Goal: Information Seeking & Learning: Learn about a topic

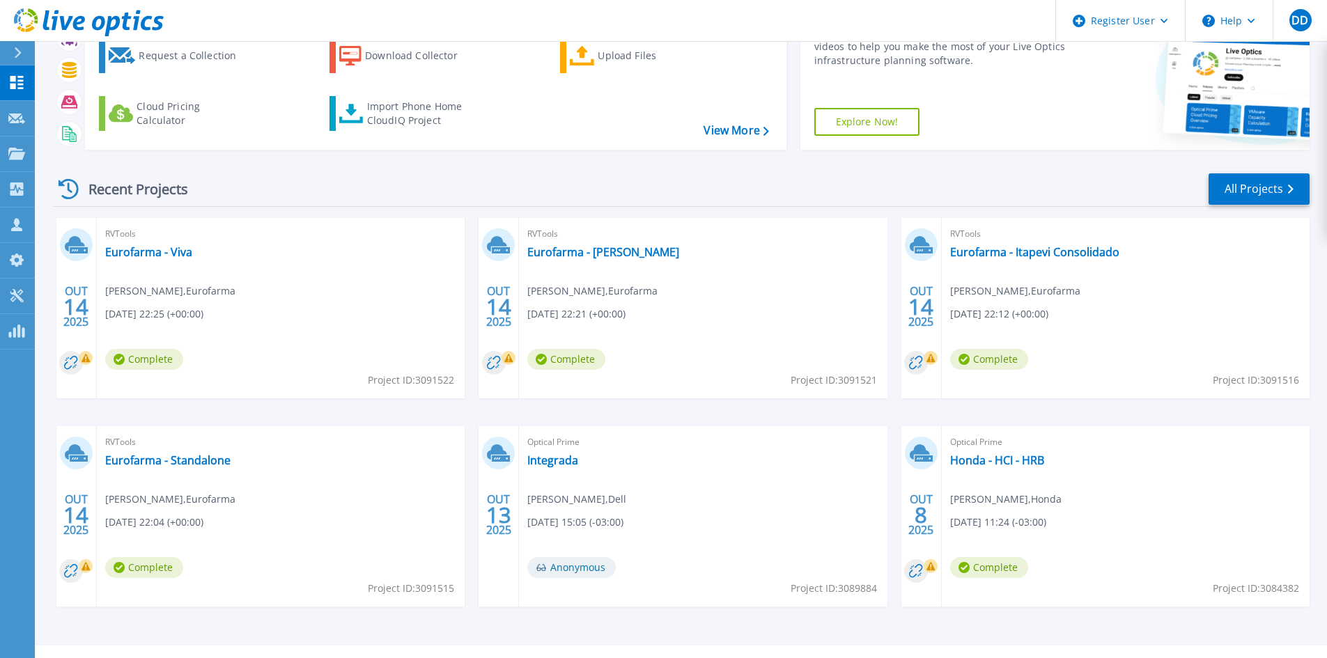
scroll to position [114, 0]
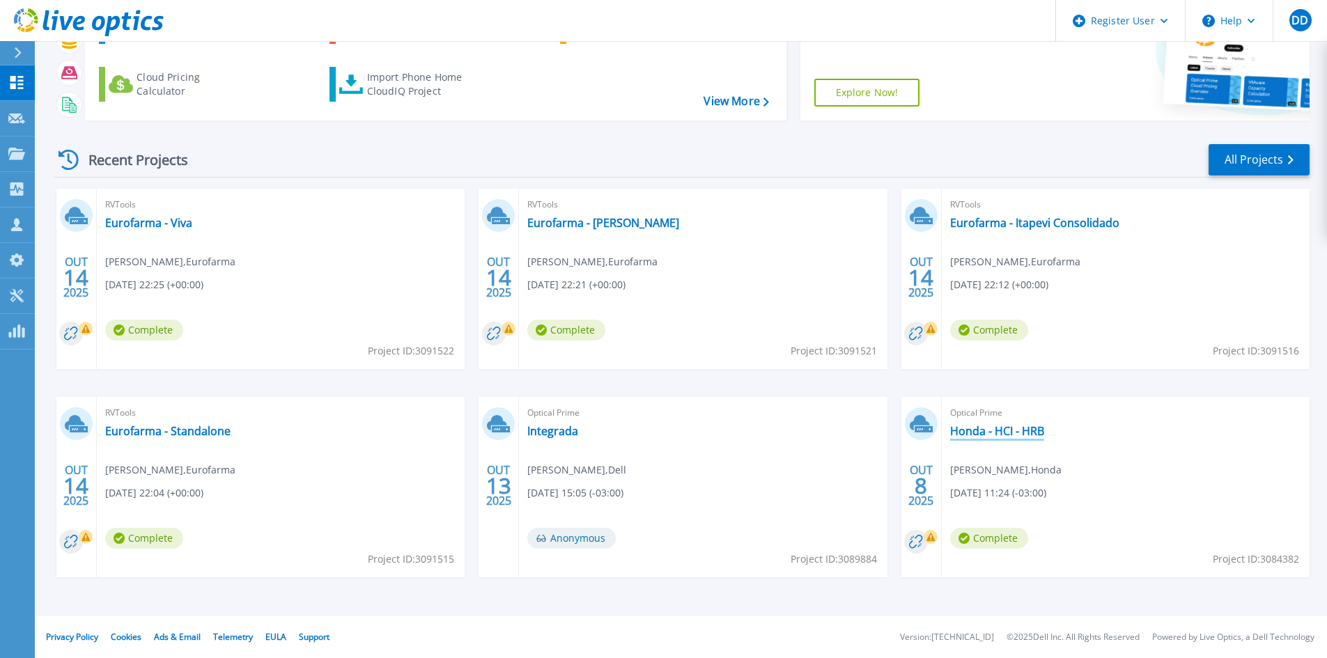
click at [960, 437] on link "Honda - HCI - HRB" at bounding box center [997, 431] width 94 height 14
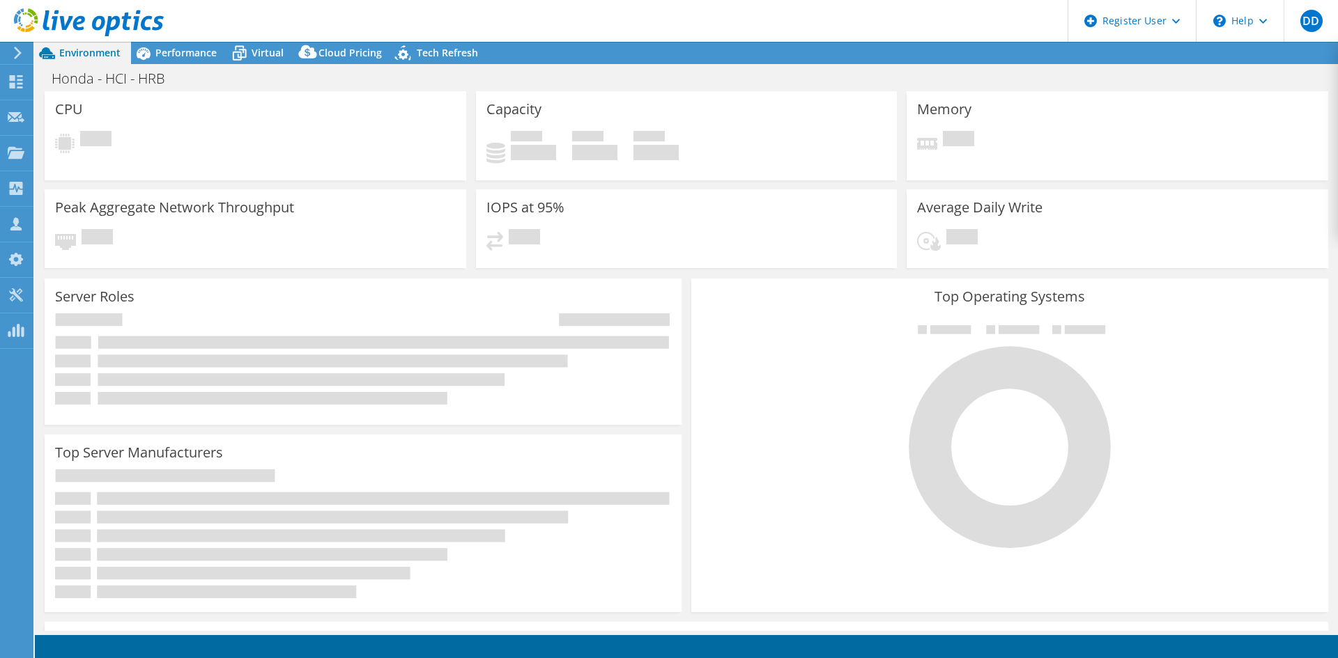
select select "USD"
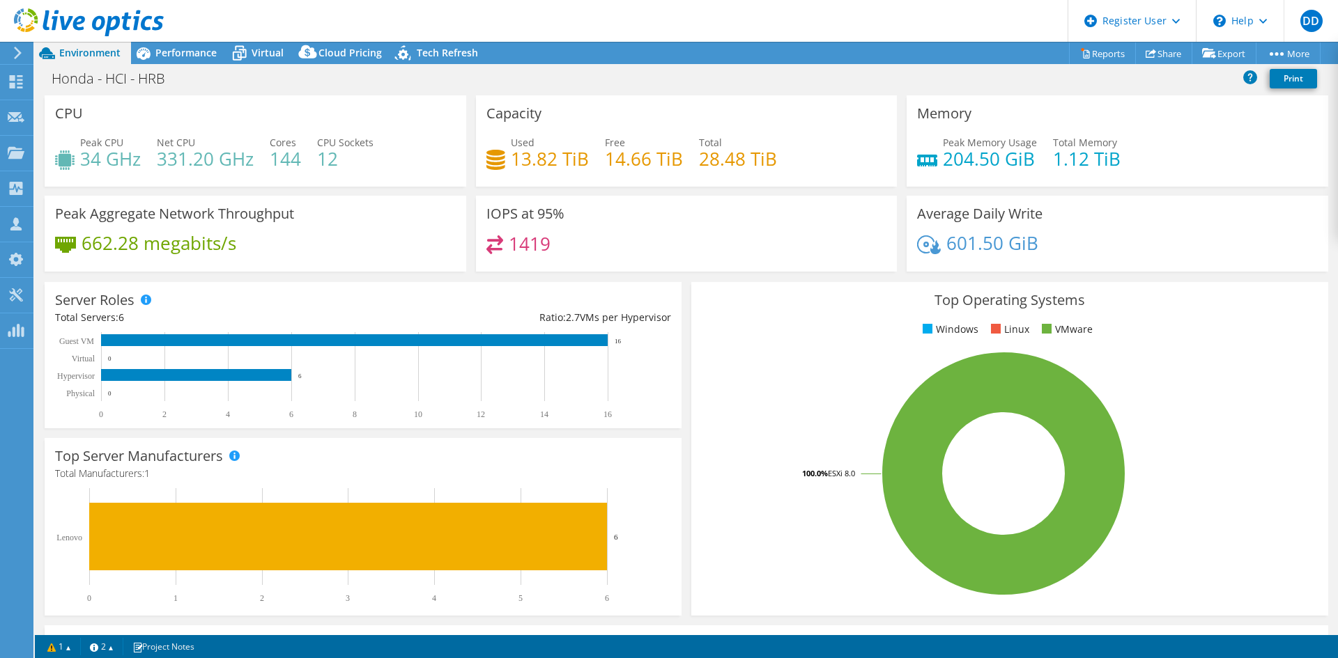
click at [755, 157] on h4 "28.48 TiB" at bounding box center [738, 158] width 78 height 15
drag, startPoint x: 780, startPoint y: 157, endPoint x: 695, endPoint y: 161, distance: 85.8
click at [695, 161] on div "Used 13.82 TiB Free 14.66 TiB Total 28.48 TiB" at bounding box center [686, 157] width 401 height 45
click at [740, 114] on div "Capacity Used 13.82 TiB Free 14.66 TiB Total 28.48 TiB" at bounding box center [686, 140] width 421 height 91
click at [250, 52] on icon at bounding box center [239, 53] width 24 height 24
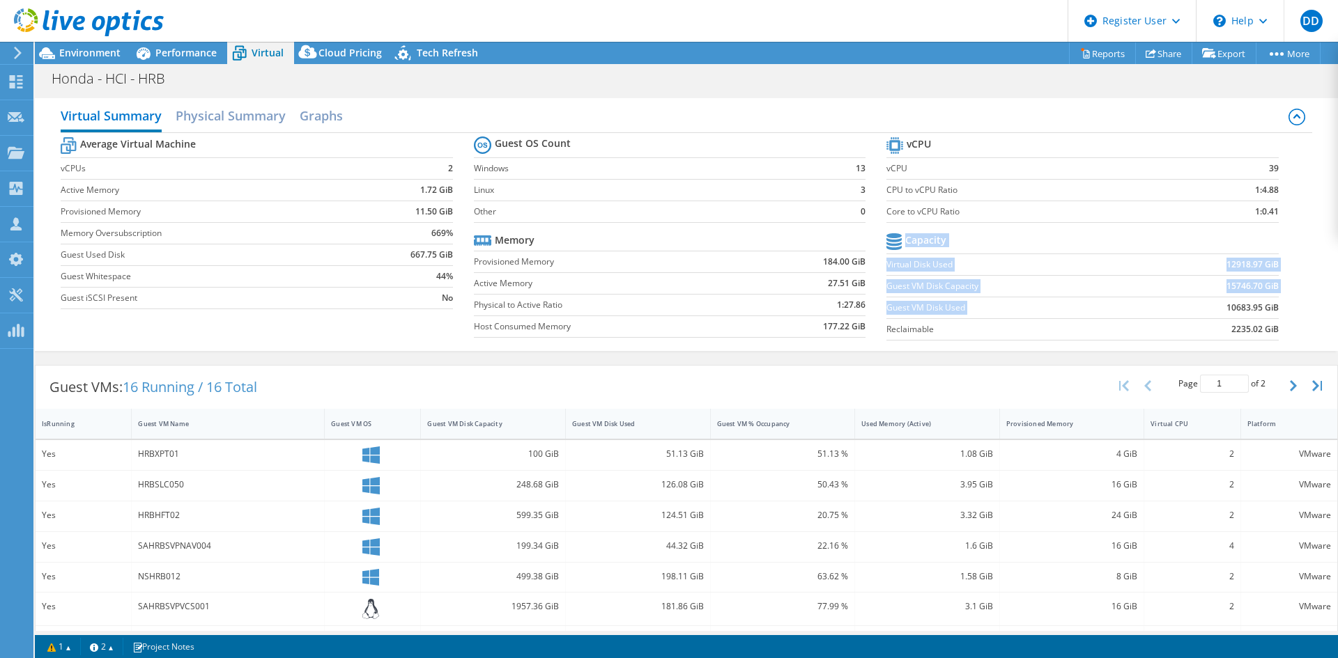
drag, startPoint x: 1216, startPoint y: 307, endPoint x: 1285, endPoint y: 307, distance: 69.0
click at [1285, 307] on section "vCPU vCPU 39 CPU to vCPU Ratio 1:4.88 Core to vCPU Ratio 1:0.41 Capacity Virtua…" at bounding box center [1092, 241] width 412 height 214
click at [1282, 295] on section "vCPU vCPU 39 CPU to vCPU Ratio 1:4.88 Core to vCPU Ratio 1:0.41 Capacity Virtua…" at bounding box center [1092, 241] width 412 height 214
drag, startPoint x: 1275, startPoint y: 305, endPoint x: 1212, endPoint y: 306, distance: 62.7
click at [1212, 306] on section "vCPU vCPU 39 CPU to vCPU Ratio 1:4.88 Core to vCPU Ratio 1:0.41 Capacity Virtua…" at bounding box center [1092, 241] width 412 height 214
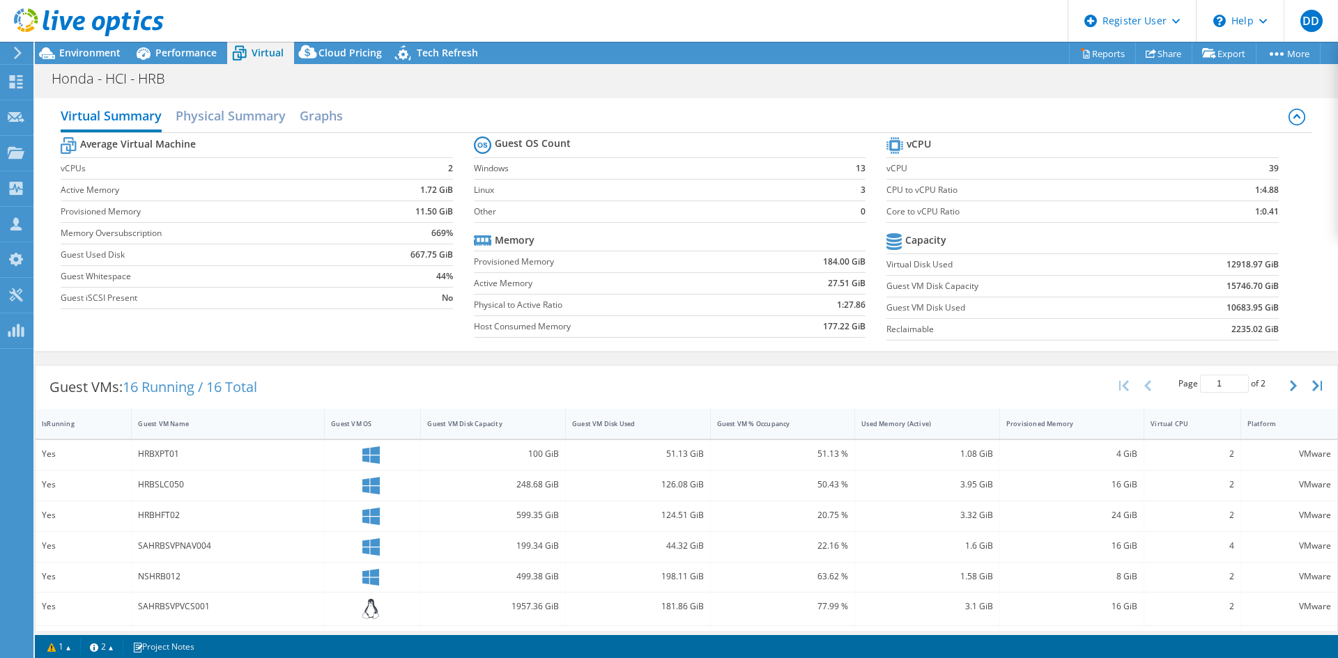
click at [1186, 310] on td "10683.95 GiB" at bounding box center [1209, 308] width 135 height 22
click at [234, 124] on h2 "Physical Summary" at bounding box center [231, 116] width 110 height 28
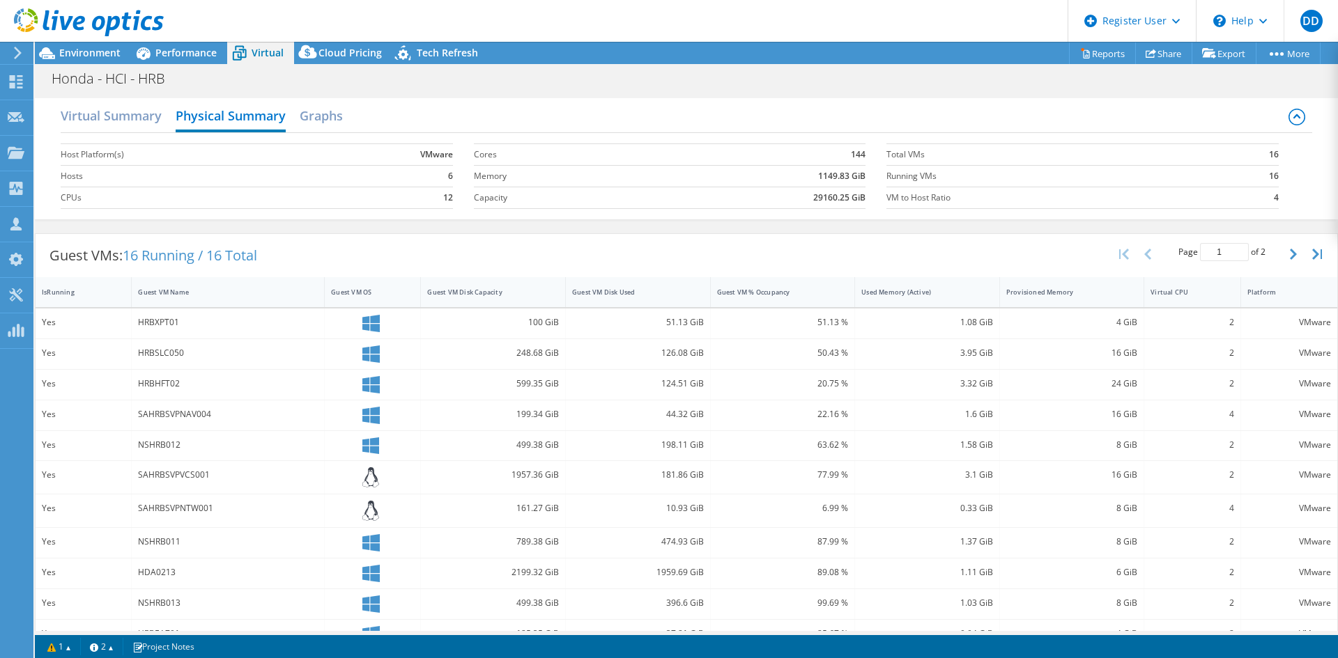
click at [199, 59] on span "Performance" at bounding box center [185, 52] width 61 height 13
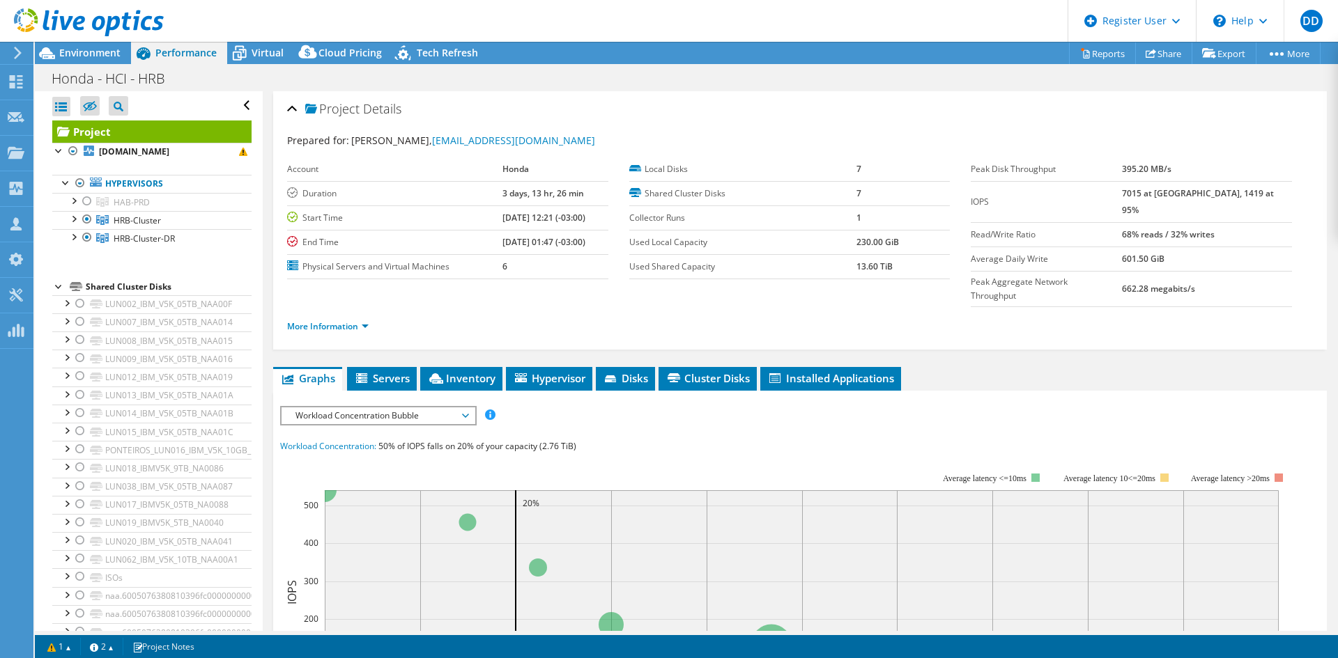
click at [76, 220] on div at bounding box center [73, 218] width 14 height 14
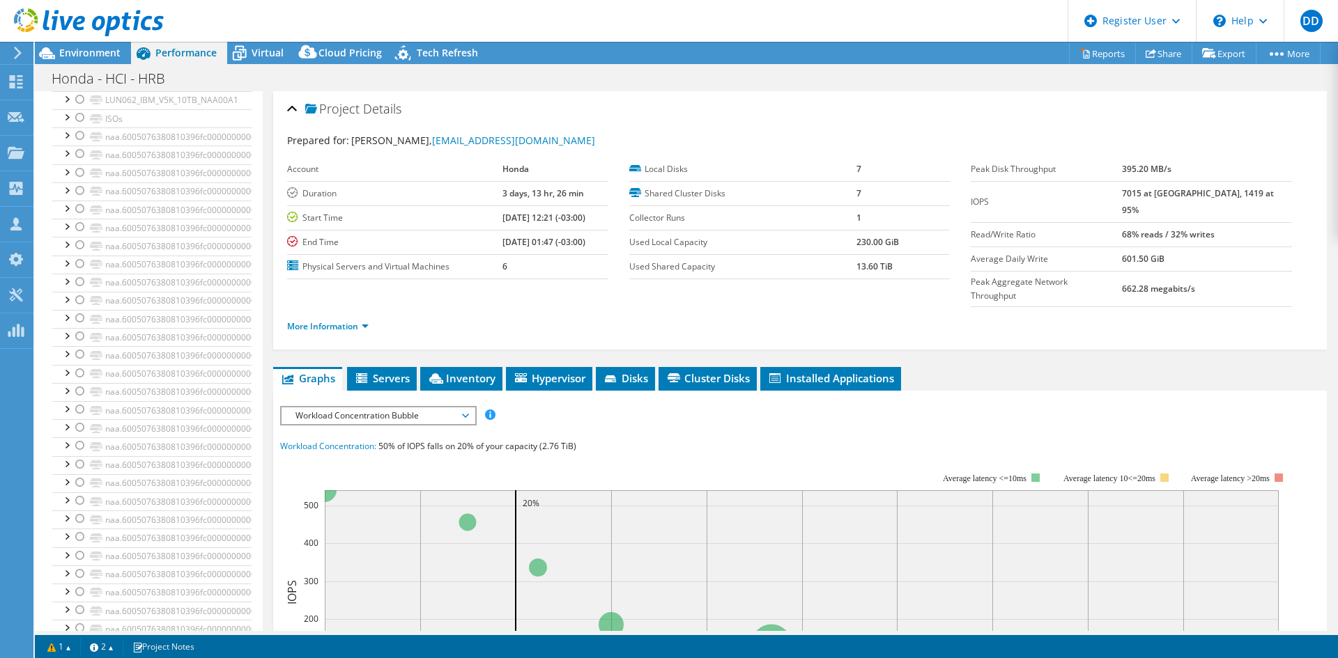
scroll to position [513, 0]
click at [65, 52] on span "Environment" at bounding box center [89, 52] width 61 height 13
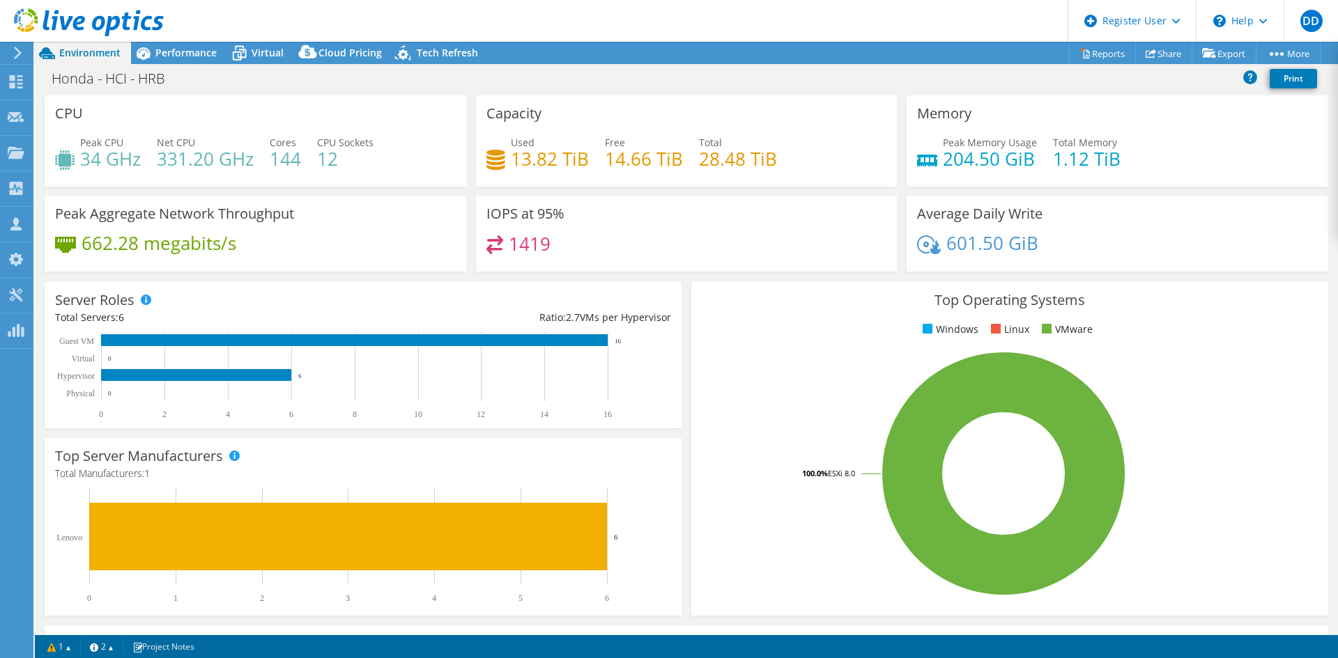
click at [193, 56] on span "Performance" at bounding box center [185, 52] width 61 height 13
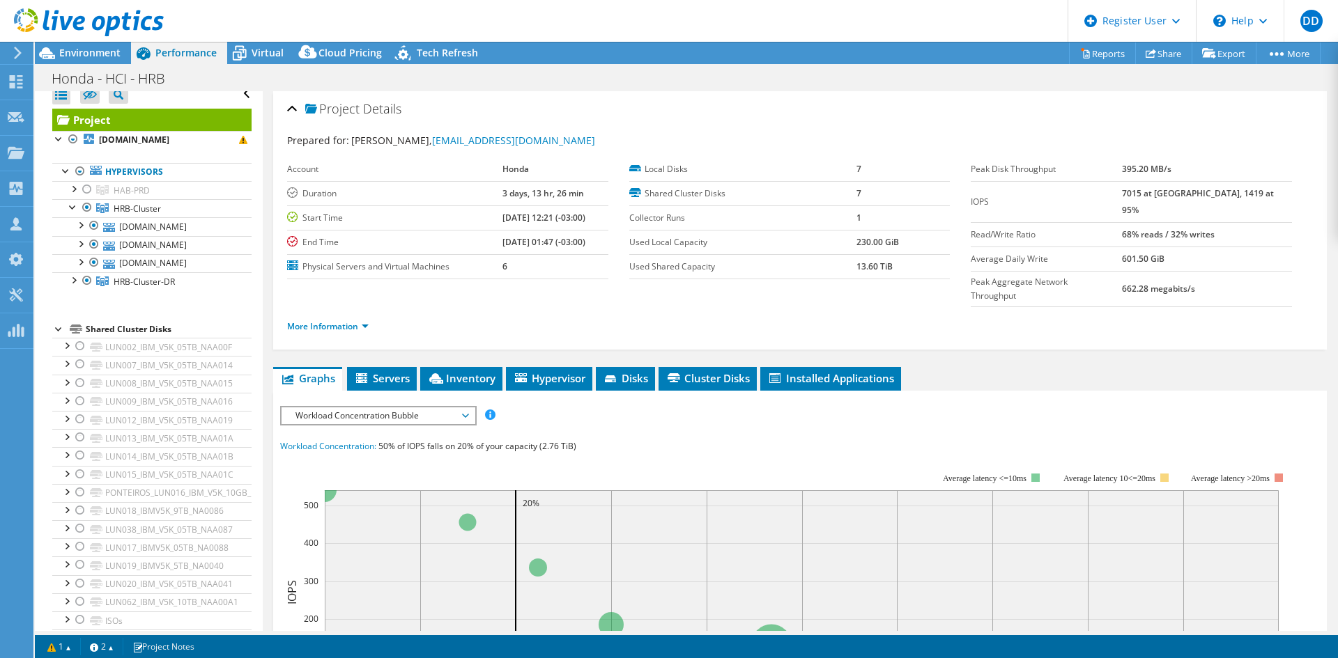
scroll to position [0, 0]
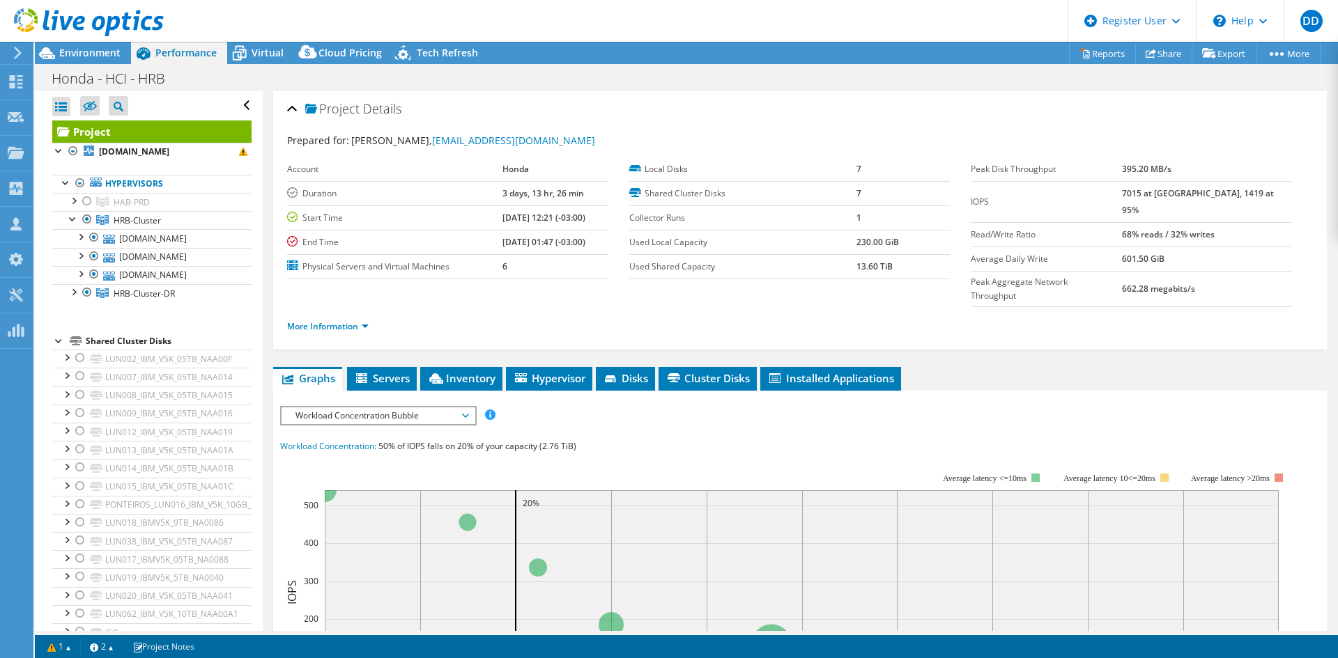
click at [103, 49] on span "Environment" at bounding box center [89, 52] width 61 height 13
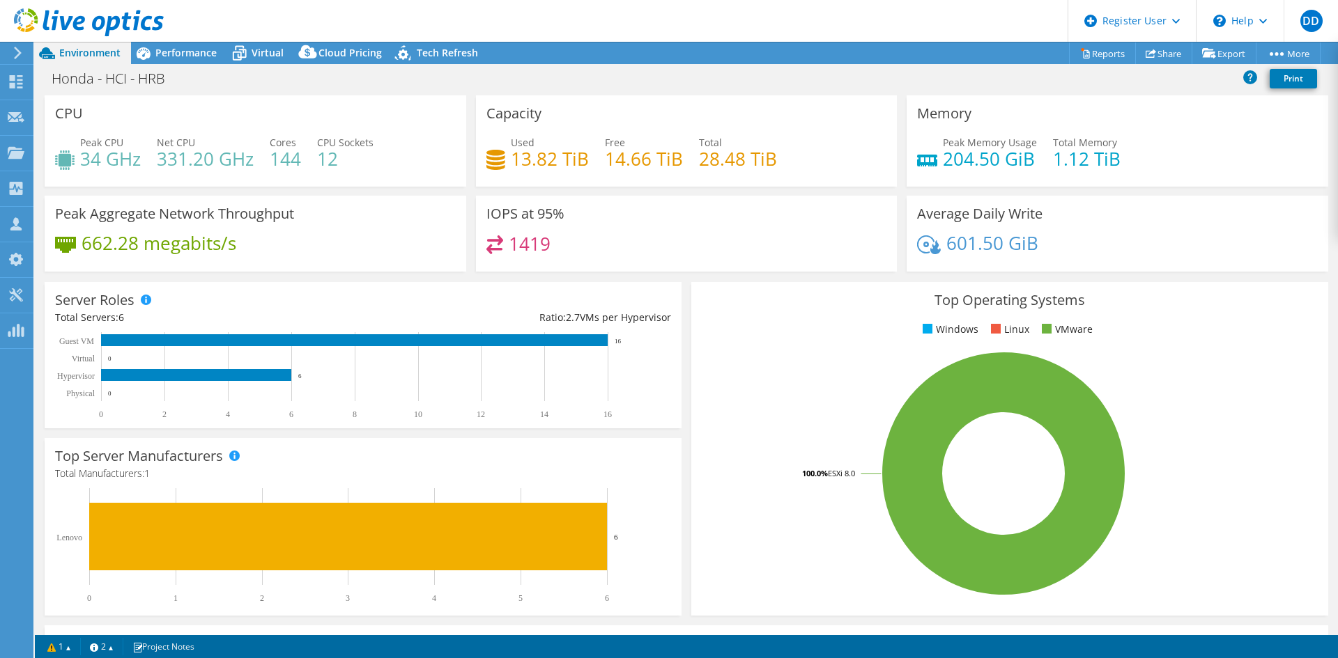
click at [188, 56] on span "Performance" at bounding box center [185, 52] width 61 height 13
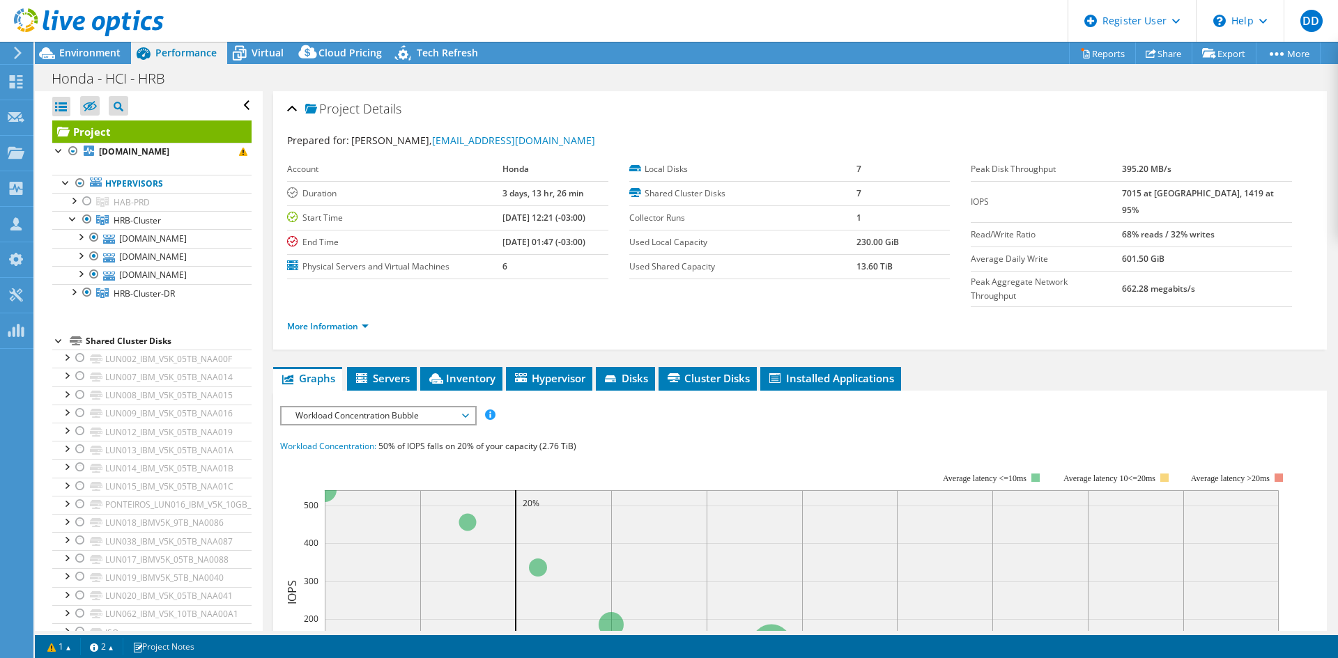
click at [89, 56] on span "Environment" at bounding box center [89, 52] width 61 height 13
